Goal: Task Accomplishment & Management: Use online tool/utility

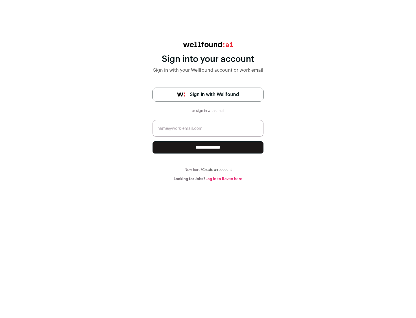
click at [214, 95] on span "Sign in with Wellfound" at bounding box center [214, 94] width 49 height 7
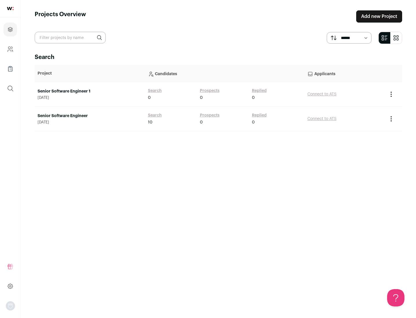
click at [90, 116] on link "Senior Software Engineer" at bounding box center [90, 116] width 105 height 6
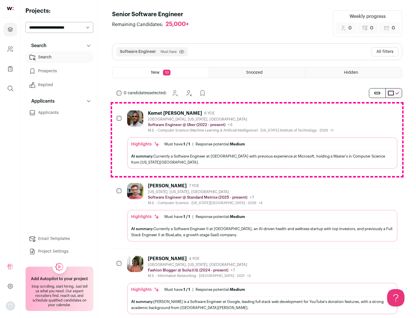
click at [257, 140] on div "Highlights Must have: 1 / 1 How many must haves have been fulfilled? | Response…" at bounding box center [262, 153] width 271 height 32
